Goal: Navigation & Orientation: Find specific page/section

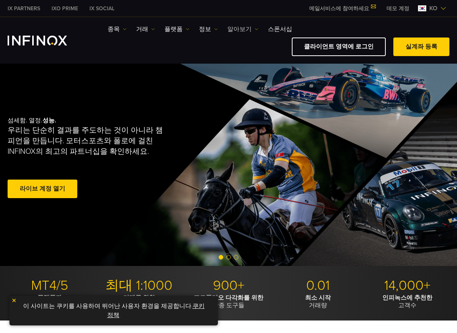
click at [254, 31] on img at bounding box center [256, 29] width 4 height 4
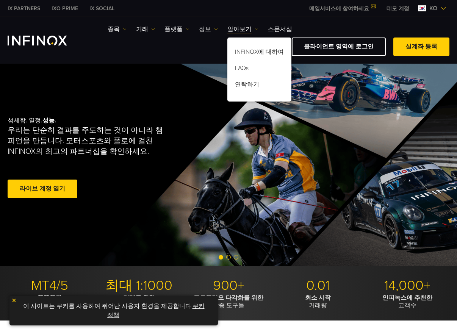
click at [211, 34] on link "정보" at bounding box center [208, 29] width 19 height 9
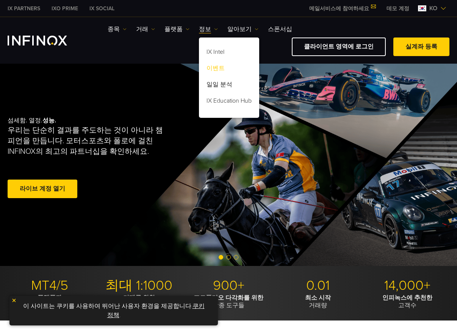
click at [219, 72] on link "이벤트" at bounding box center [229, 69] width 60 height 16
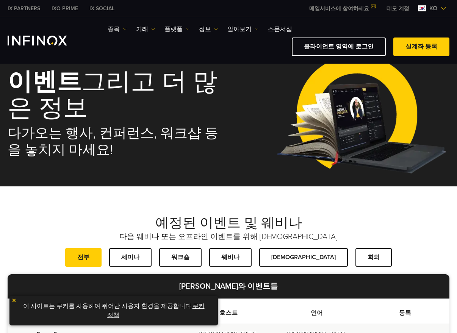
click at [119, 33] on link "종목" at bounding box center [117, 29] width 19 height 9
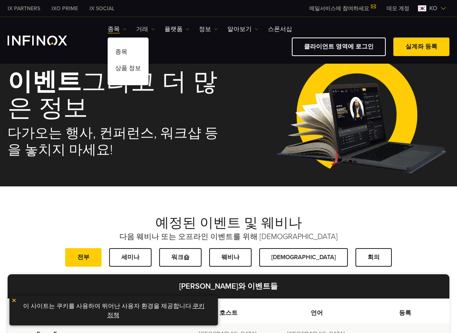
click at [145, 33] on link "거래" at bounding box center [145, 29] width 19 height 9
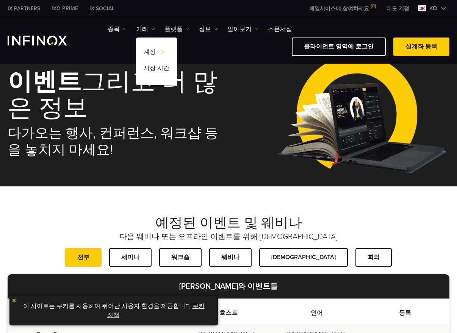
click at [175, 32] on link "플랫폼" at bounding box center [176, 29] width 25 height 9
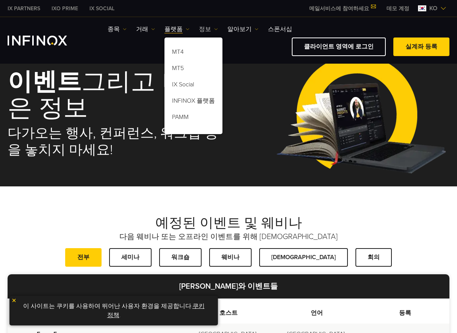
click at [208, 34] on link "정보" at bounding box center [208, 29] width 19 height 9
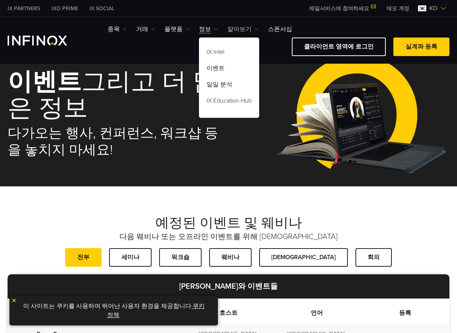
click at [243, 34] on link "알아보기" at bounding box center [242, 29] width 31 height 9
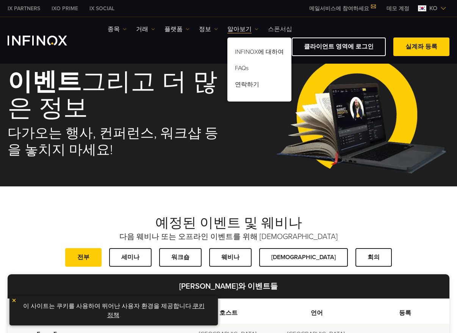
click at [274, 32] on link "스폰서십" at bounding box center [280, 29] width 24 height 9
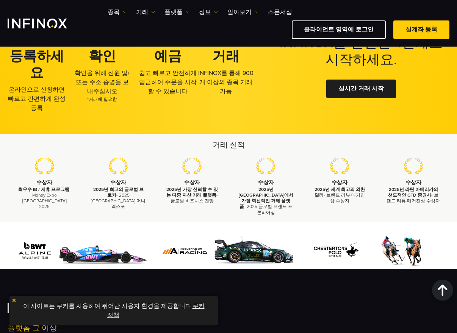
scroll to position [1338, 0]
